Goal: Check status: Check status

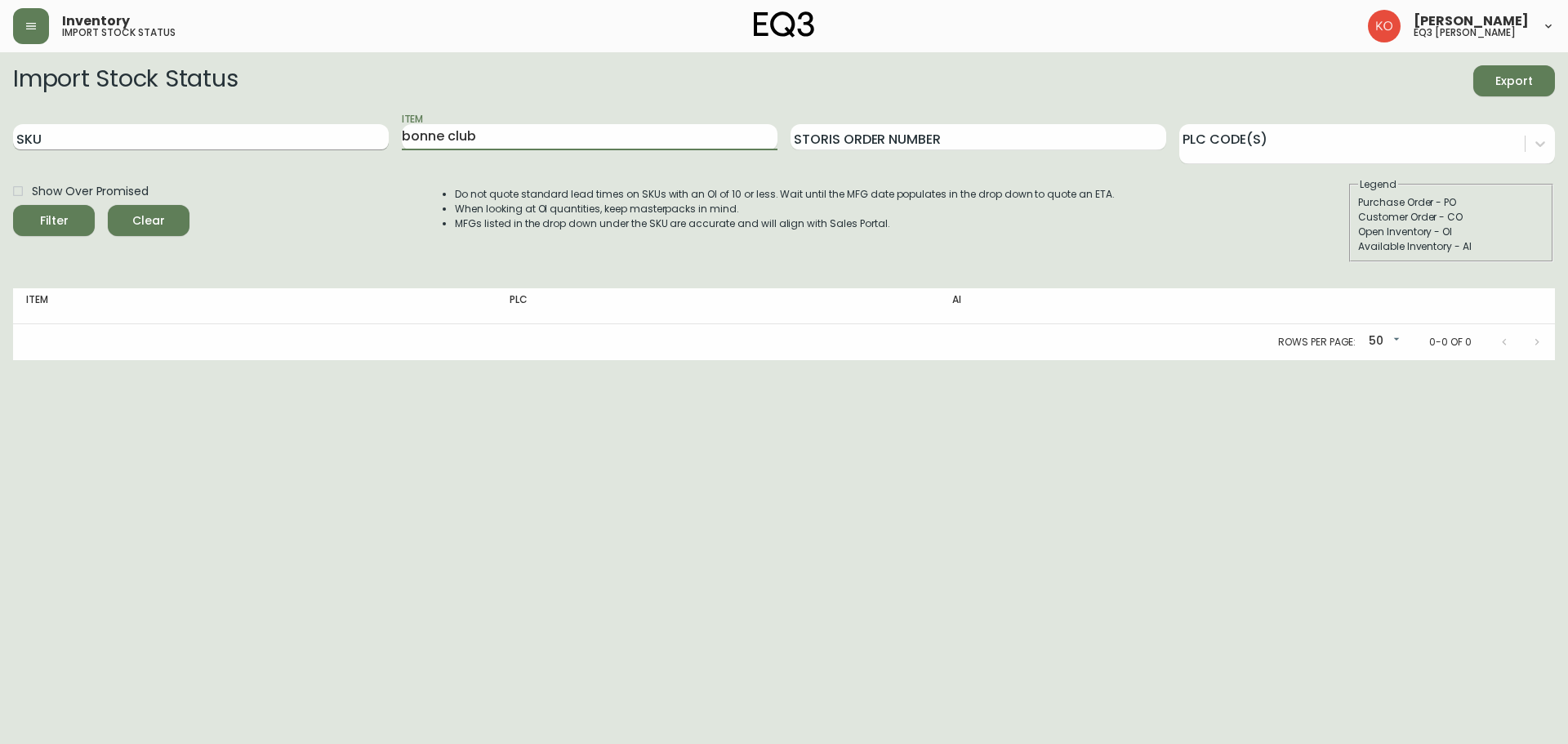
drag, startPoint x: 505, startPoint y: 126, endPoint x: 153, endPoint y: 124, distance: 352.0
click at [153, 124] on div "SKU Item bonne club Storis Order Number PLC Code(s)" at bounding box center [784, 137] width 1541 height 53
type input "poudle"
click at [13, 205] on button "Filter" at bounding box center [54, 220] width 81 height 31
click at [151, 136] on input "SKU" at bounding box center [201, 137] width 376 height 26
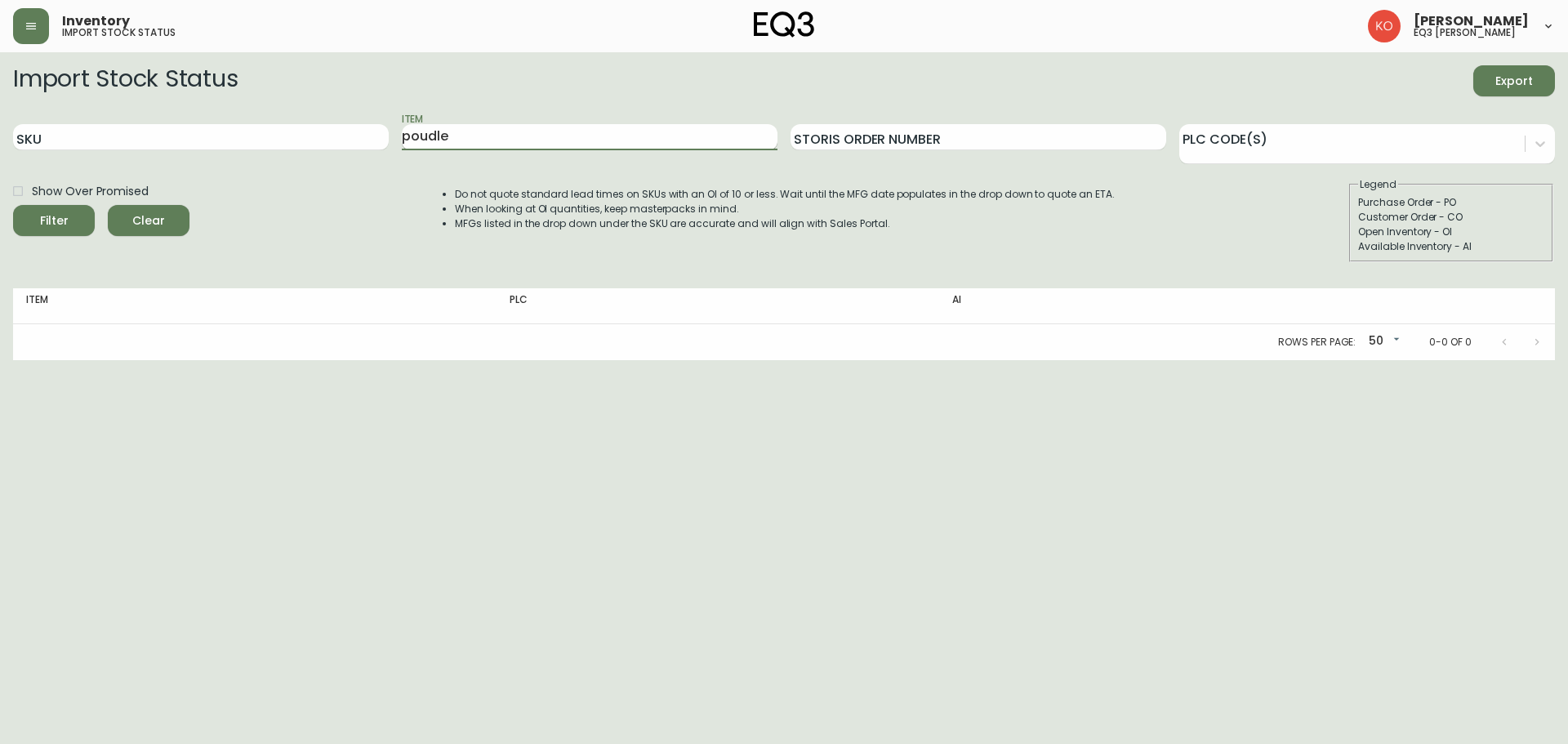
click at [486, 133] on input "poudle" at bounding box center [590, 137] width 376 height 26
drag, startPoint x: 748, startPoint y: 134, endPoint x: 390, endPoint y: 95, distance: 360.1
click at [393, 96] on form "Import Stock Status Export SKU Item poudle Storis Order Number PLC Code(s) Show…" at bounding box center [784, 164] width 1541 height 197
drag, startPoint x: 76, startPoint y: 246, endPoint x: 102, endPoint y: 232, distance: 29.5
click at [76, 245] on div "Show Over Promised Filter Clear" at bounding box center [102, 219] width 176 height 85
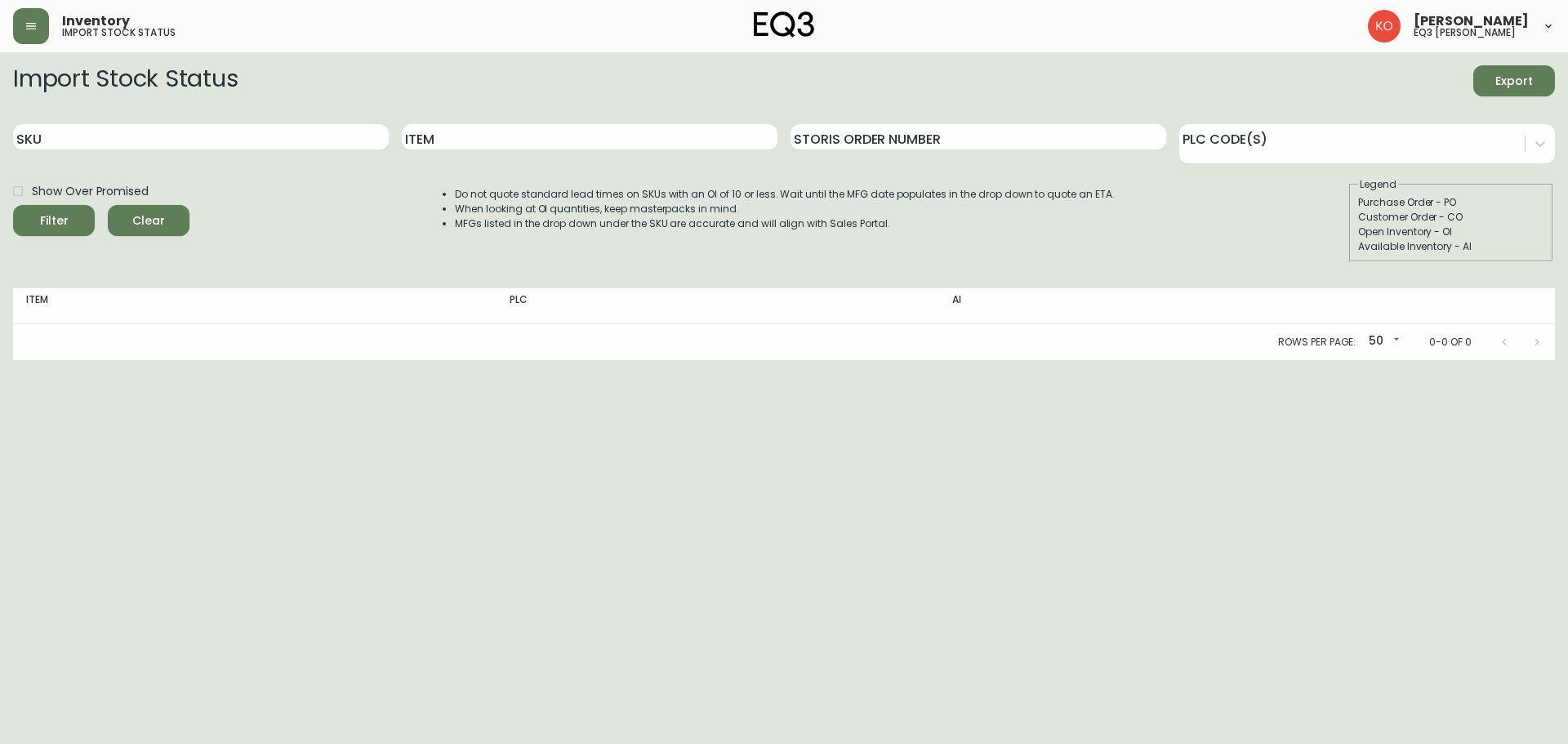
click at [144, 203] on label "Show Over Promised" at bounding box center [76, 190] width 144 height 28
click at [32, 203] on input "Show Over Promised" at bounding box center [18, 190] width 28 height 28
checkbox input "true"
click at [183, 137] on input "SKU" at bounding box center [201, 137] width 376 height 26
type input "[PHONE_NUMBER]"
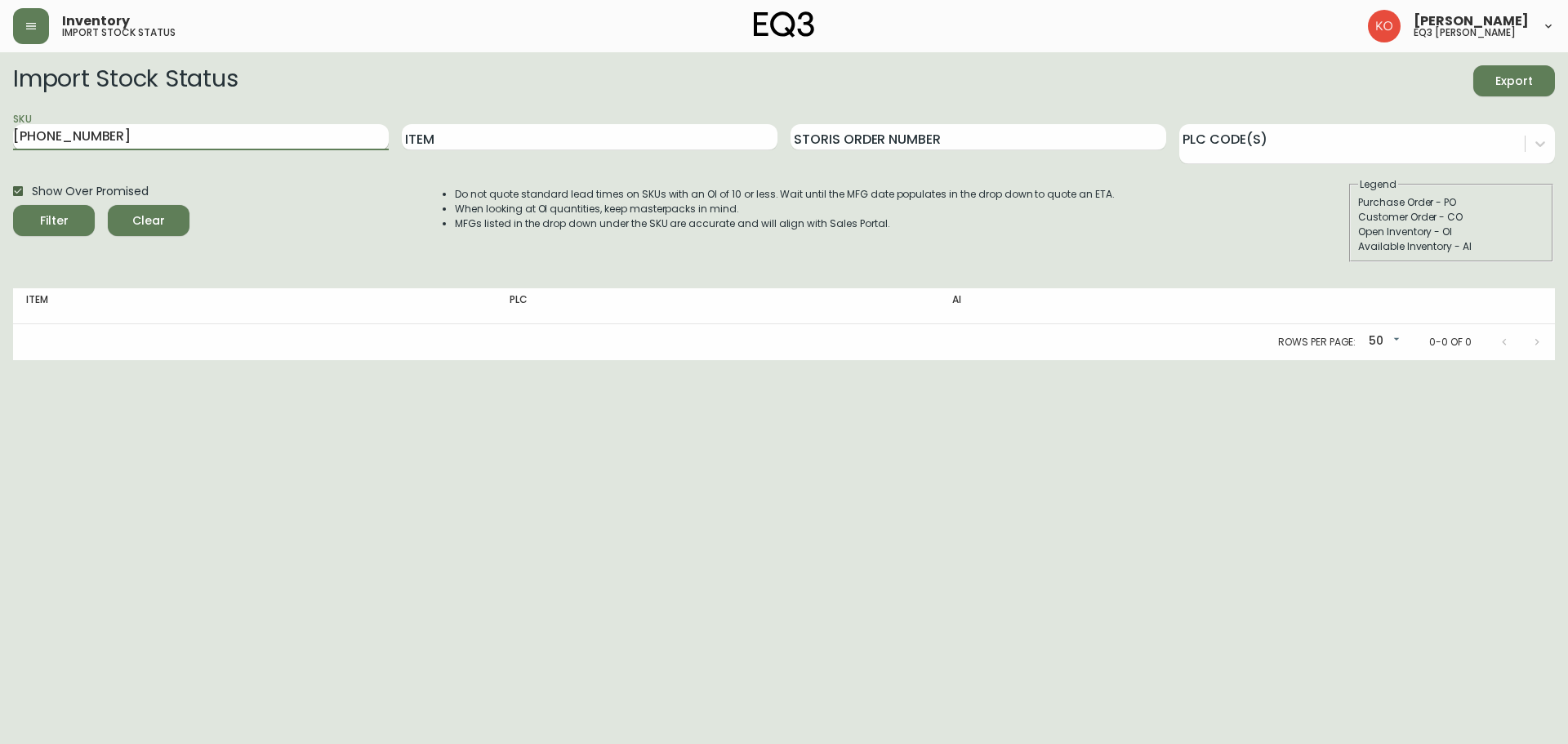
click at [13, 205] on button "Filter" at bounding box center [54, 220] width 81 height 31
checkbox input "false"
click at [1400, 342] on body "Inventory import stock status [PERSON_NAME] eq3 laval - [PERSON_NAME] Import St…" at bounding box center [784, 179] width 1568 height 360
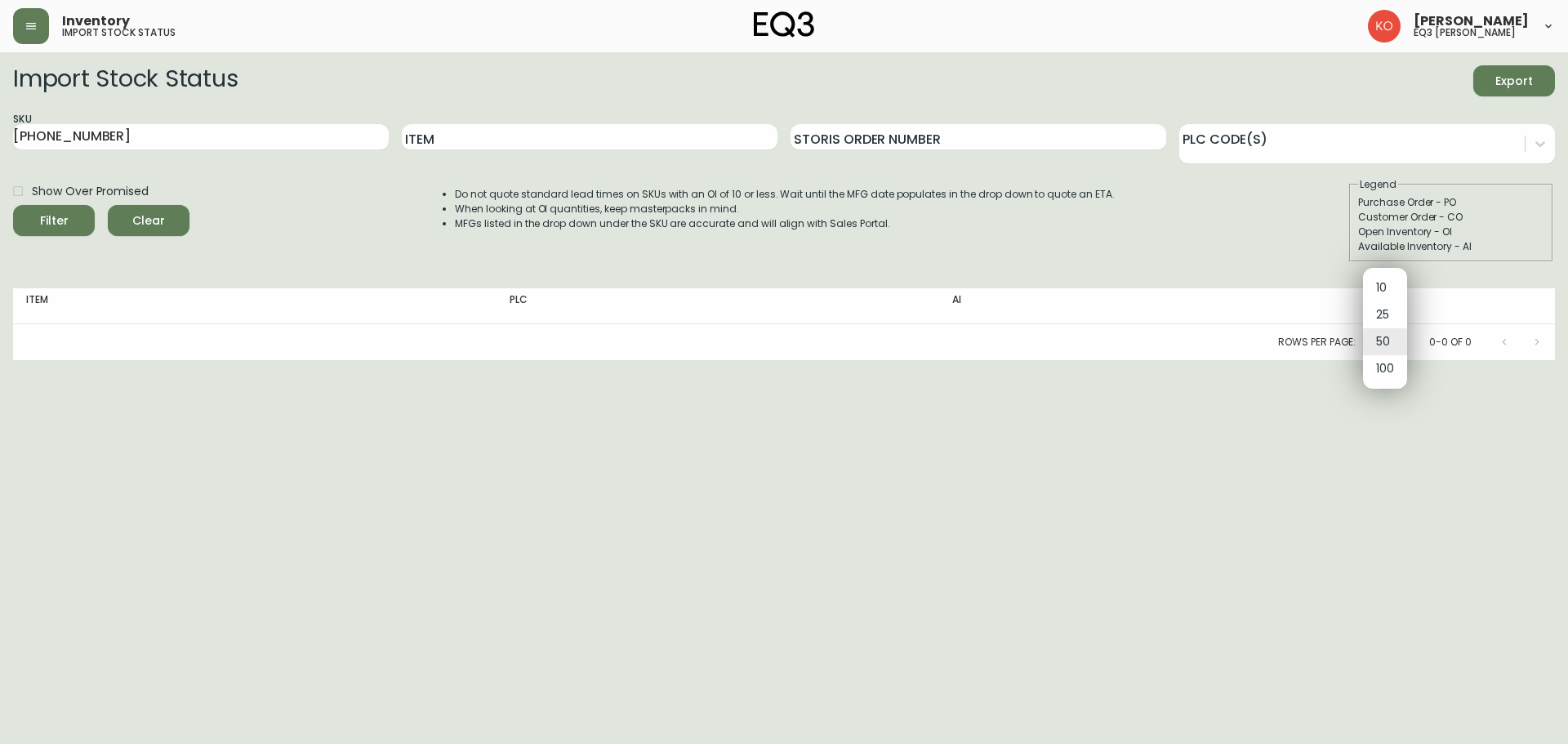
click at [1339, 409] on div at bounding box center [784, 372] width 1568 height 744
click at [1388, 341] on body "Inventory import stock status [PERSON_NAME] eq3 laval - [PERSON_NAME] Import St…" at bounding box center [784, 179] width 1568 height 360
click at [1319, 424] on div at bounding box center [784, 372] width 1568 height 744
click at [96, 43] on div "Inventory import stock status" at bounding box center [270, 26] width 513 height 36
click at [57, 39] on div "Inventory import stock status" at bounding box center [270, 26] width 513 height 36
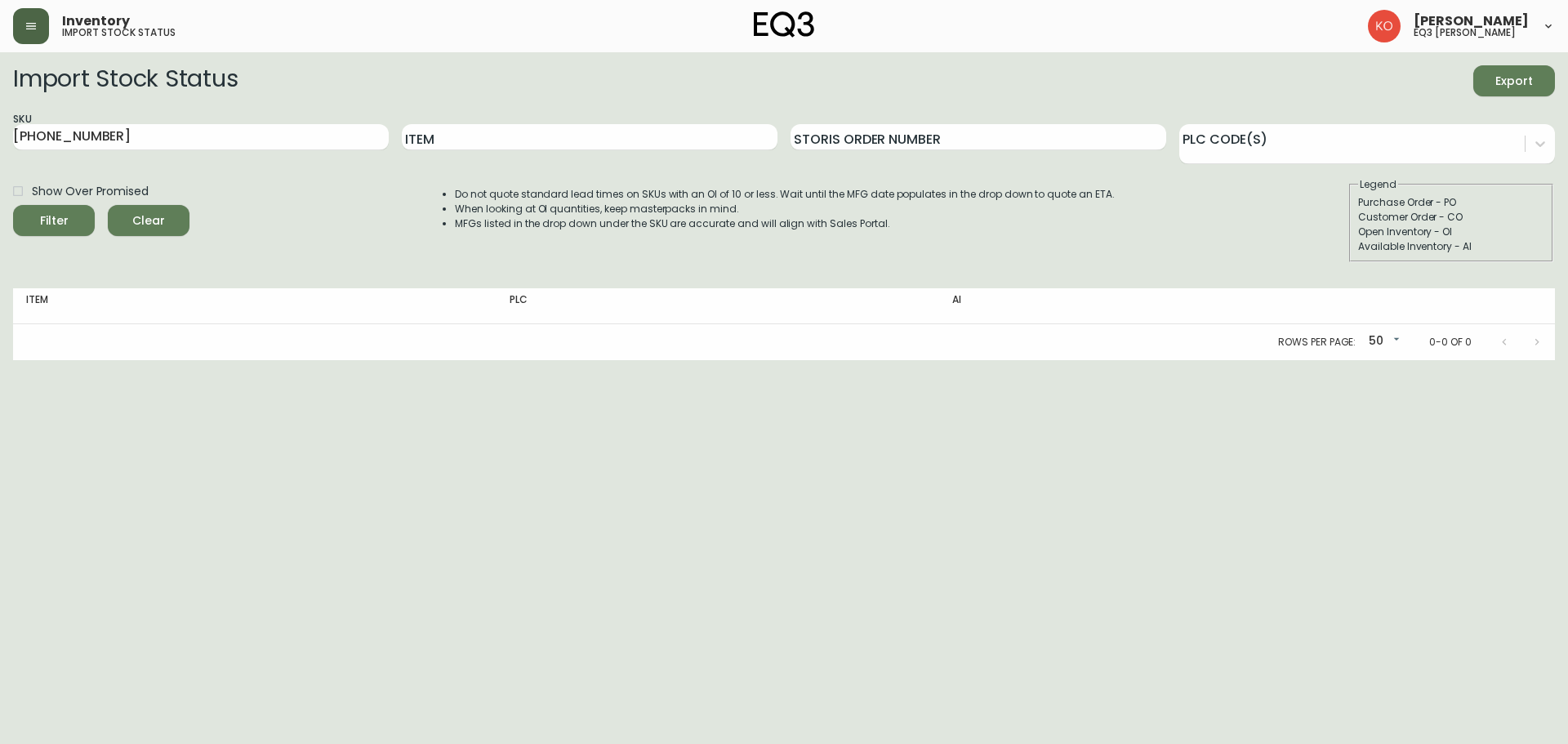
click at [24, 34] on button "button" at bounding box center [31, 26] width 36 height 36
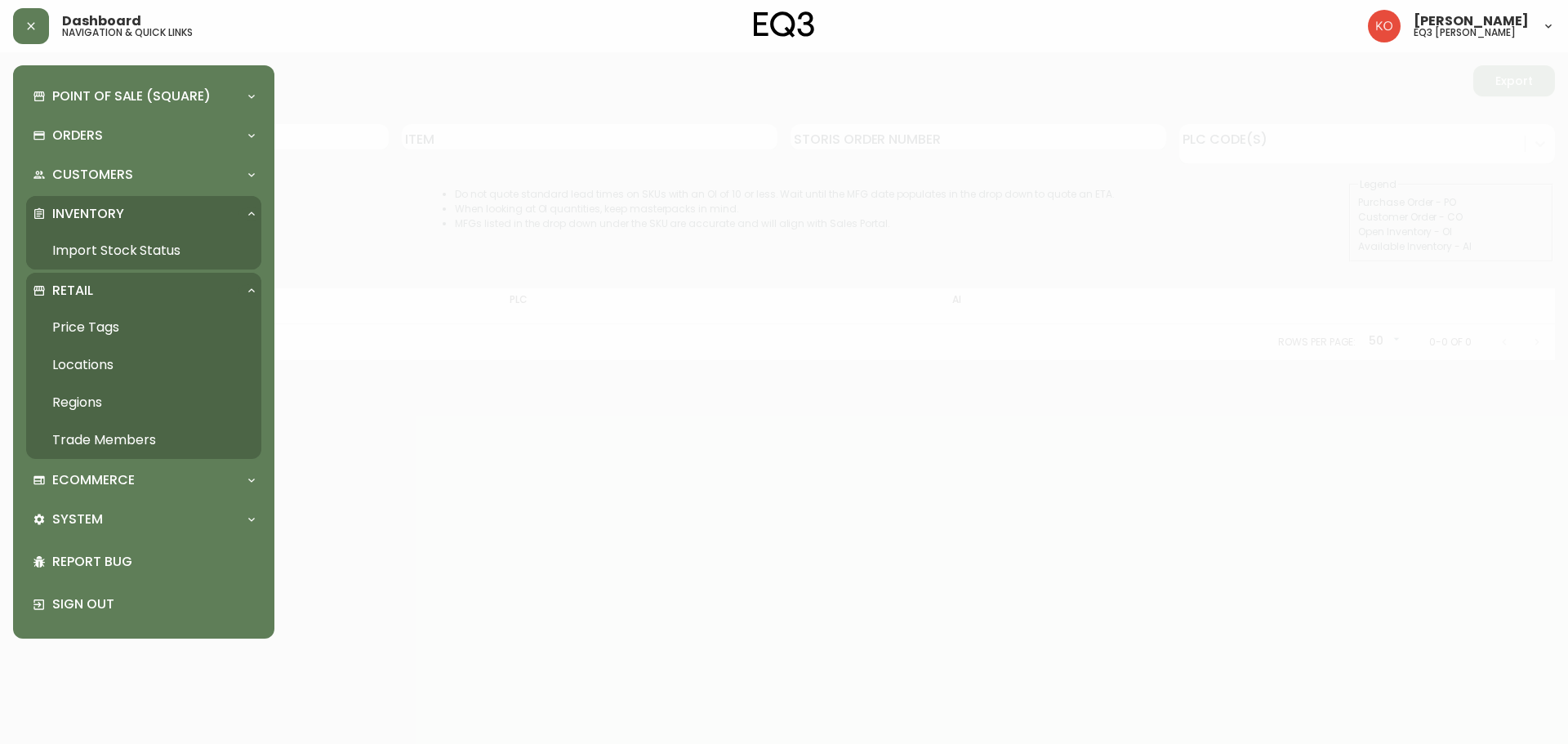
click at [86, 289] on p "Retail" at bounding box center [72, 290] width 41 height 18
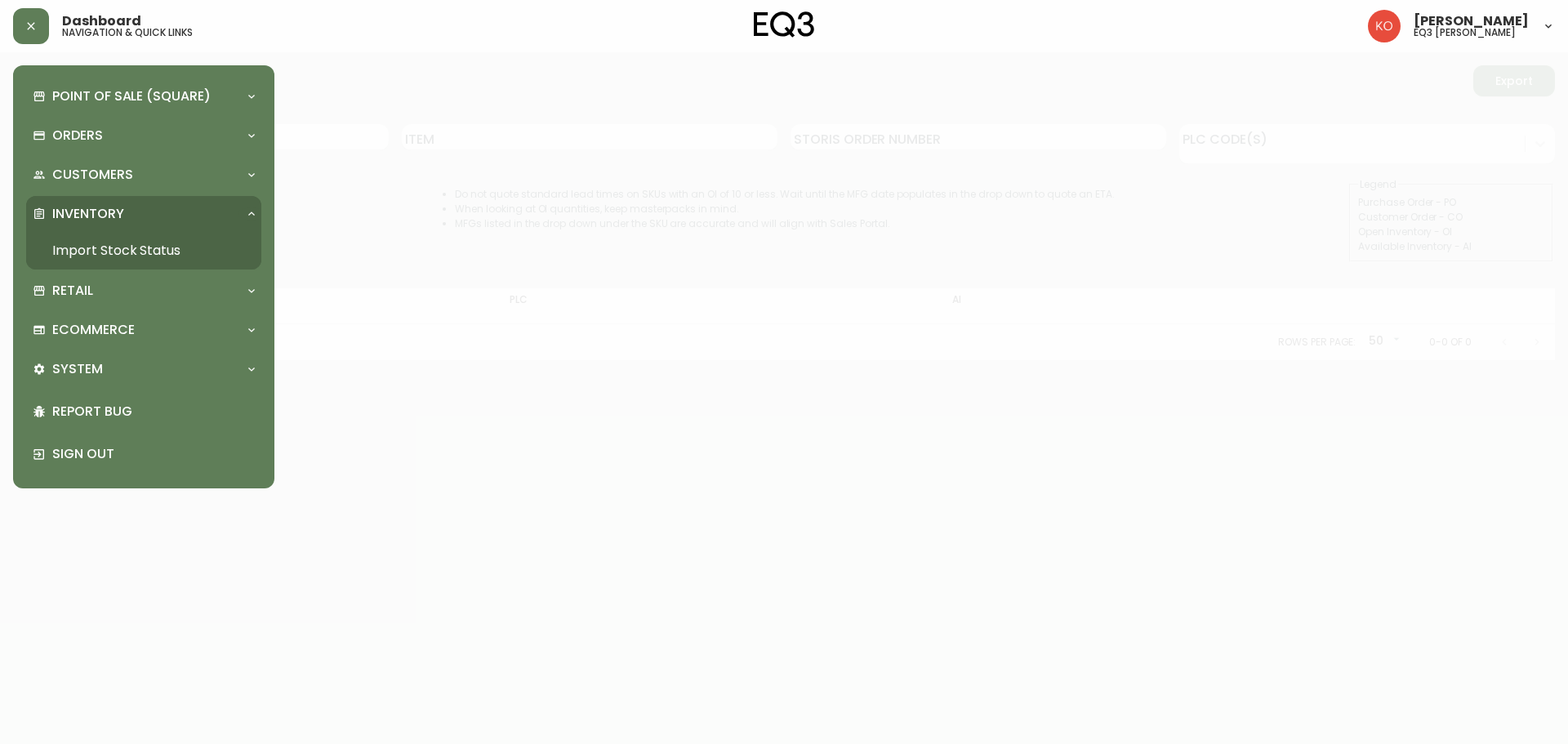
click at [129, 246] on link "Import Stock Status" at bounding box center [143, 250] width 235 height 38
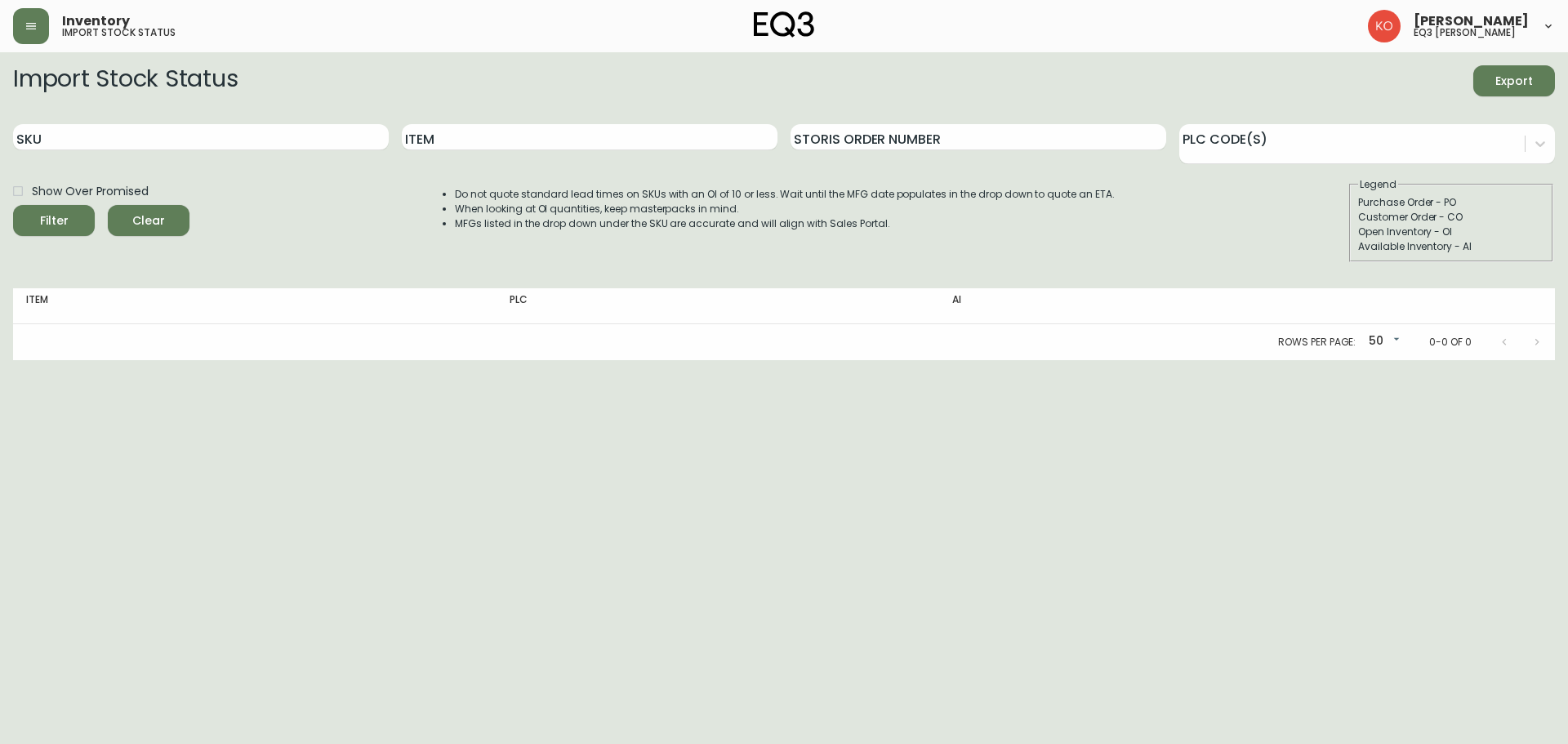
click at [110, 195] on span "Show Over Promised" at bounding box center [90, 191] width 117 height 17
click at [32, 195] on input "Show Over Promised" at bounding box center [18, 190] width 28 height 28
click at [109, 193] on span "Show Over Promised" at bounding box center [90, 191] width 117 height 17
click at [32, 193] on input "Show Over Promised" at bounding box center [18, 190] width 28 height 28
checkbox input "false"
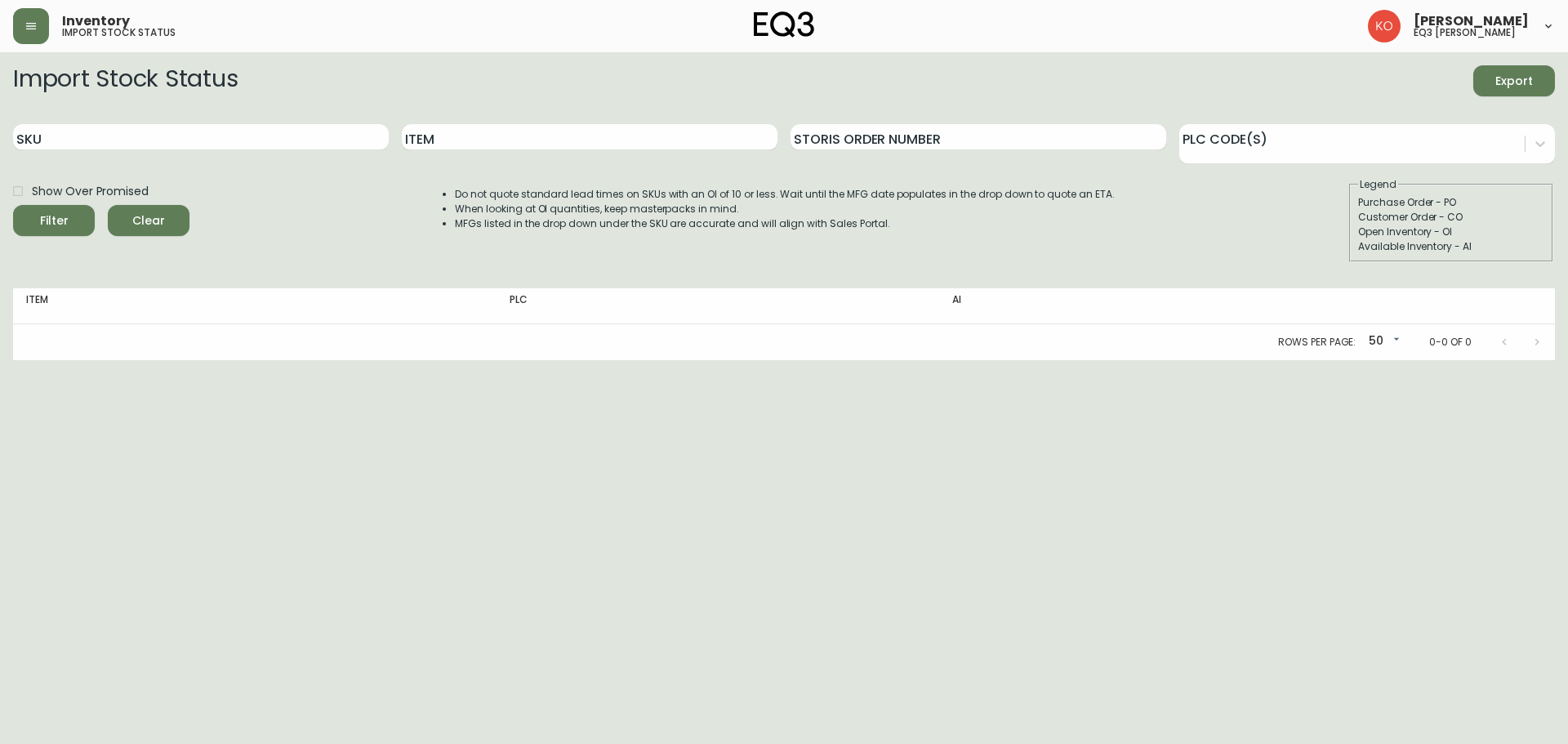
click at [1357, 360] on html "Inventory import stock status [PERSON_NAME] eq3 laval - [PERSON_NAME] Import St…" at bounding box center [784, 179] width 1568 height 360
